Goal: Navigation & Orientation: Find specific page/section

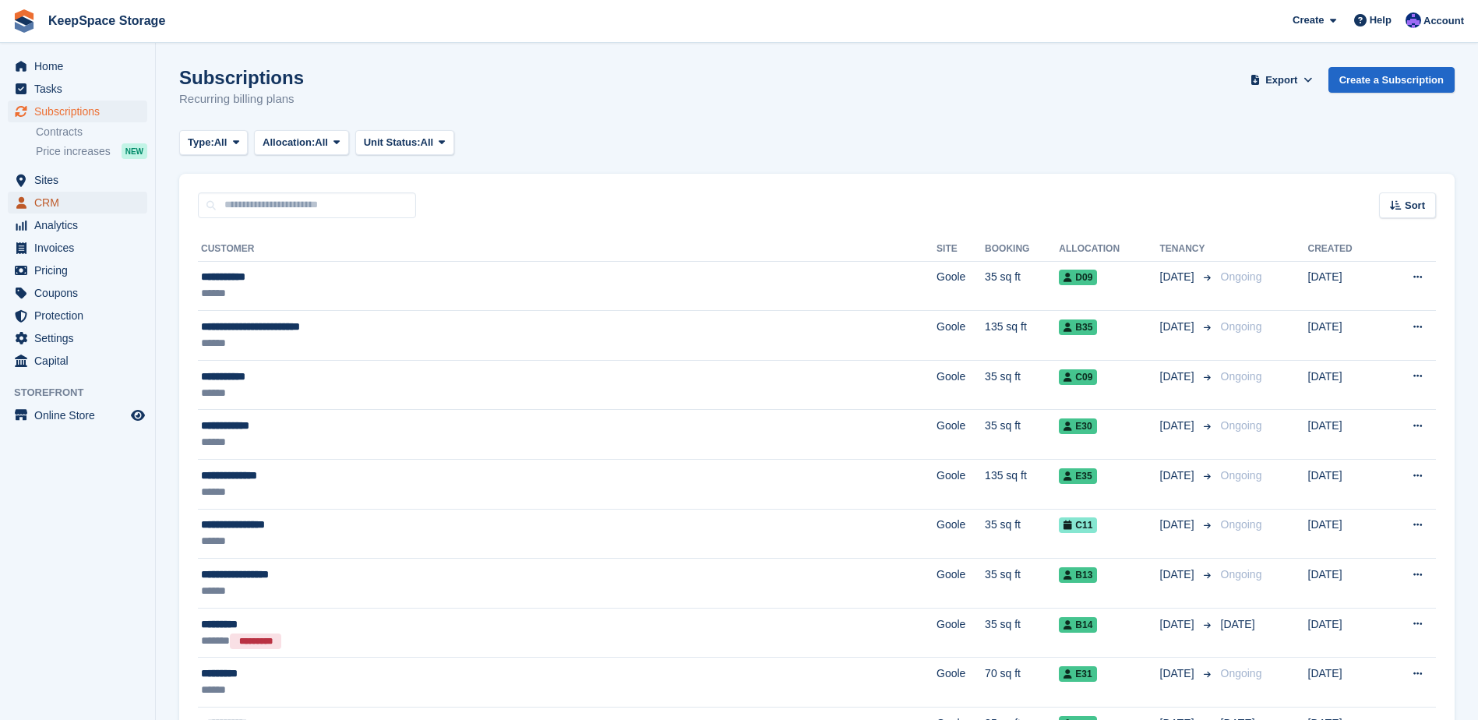
click at [87, 203] on span "CRM" at bounding box center [80, 203] width 93 height 22
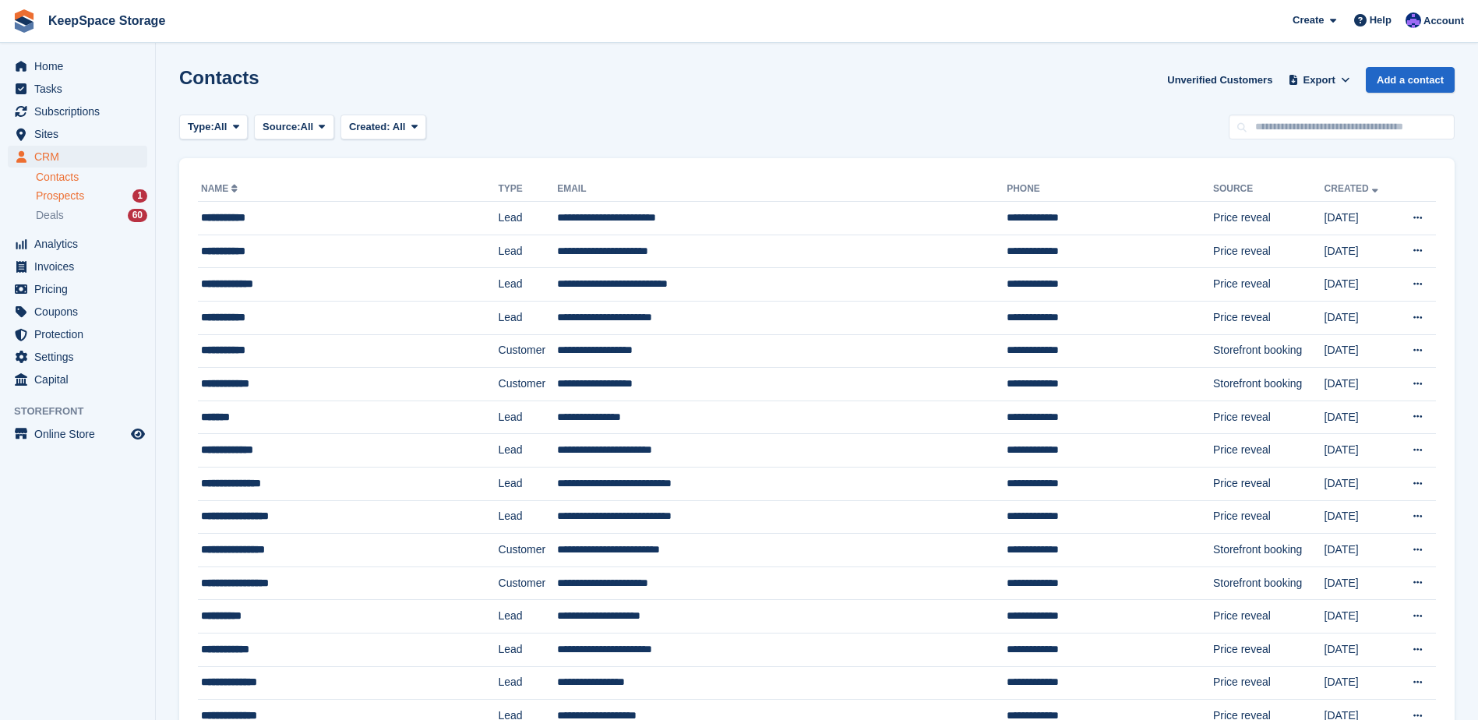
click at [115, 198] on div "Prospects 1" at bounding box center [91, 196] width 111 height 15
